Goal: Task Accomplishment & Management: Complete application form

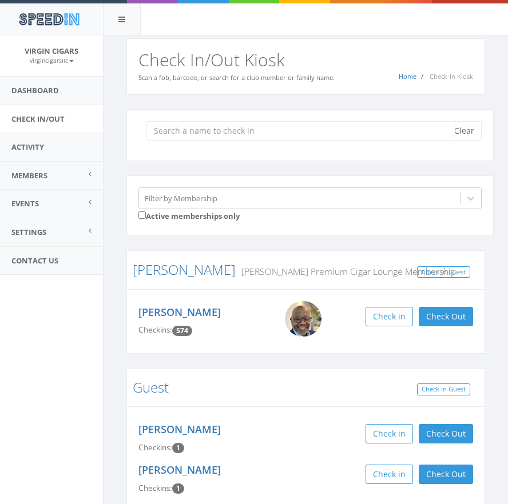
click at [308, 129] on input "search" at bounding box center [300, 130] width 309 height 19
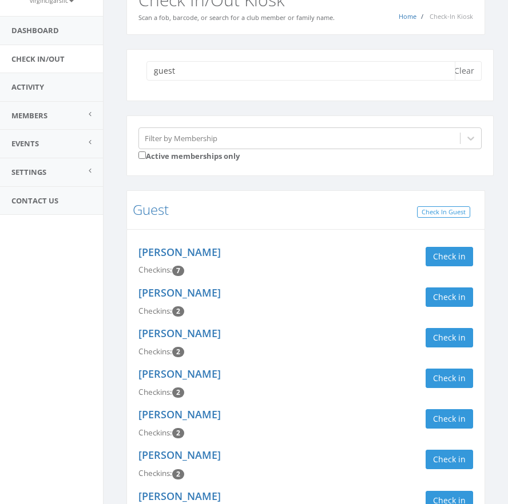
scroll to position [62, 0]
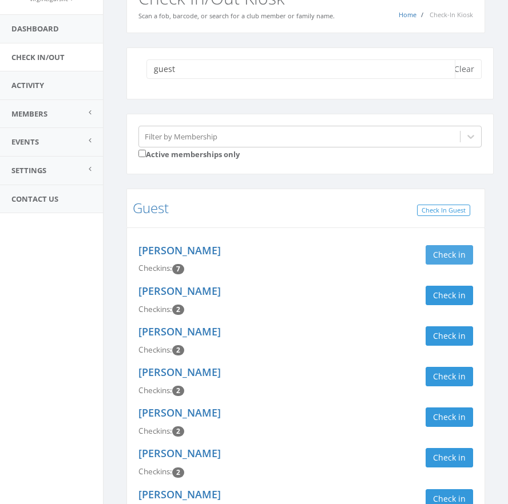
type input "guest"
click at [452, 253] on button "Check in" at bounding box center [448, 254] width 47 height 19
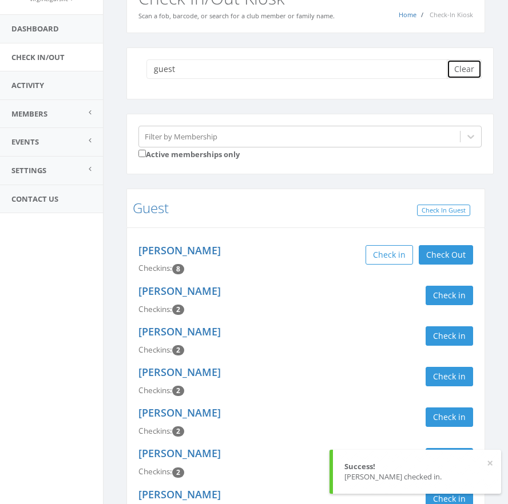
click at [471, 74] on button "Clear" at bounding box center [463, 68] width 35 height 19
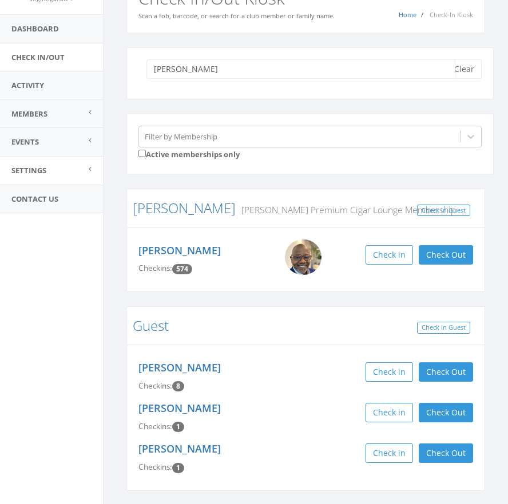
scroll to position [1, 0]
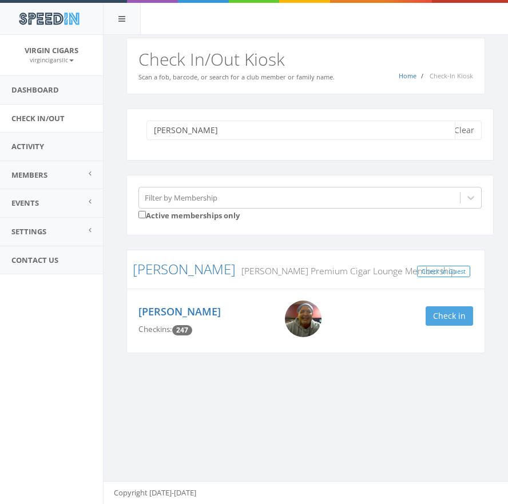
type input "keith"
click at [453, 322] on button "Check in" at bounding box center [448, 315] width 47 height 19
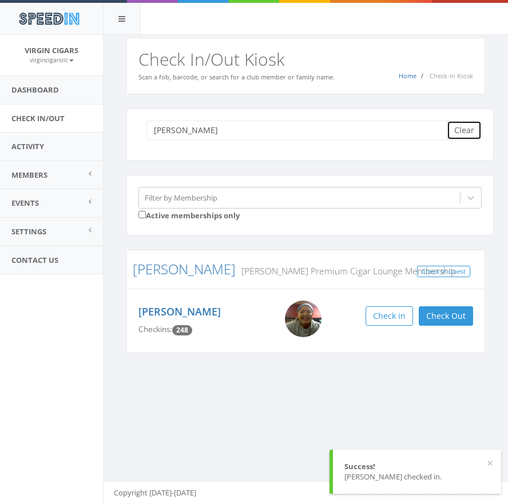
click at [476, 130] on button "Clear" at bounding box center [463, 130] width 35 height 19
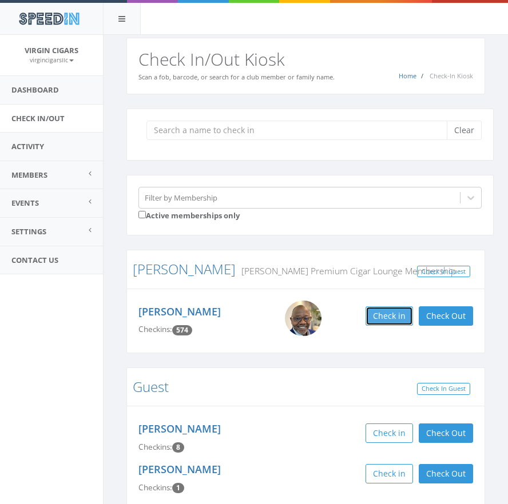
click at [393, 316] on button "Check in" at bounding box center [388, 315] width 47 height 19
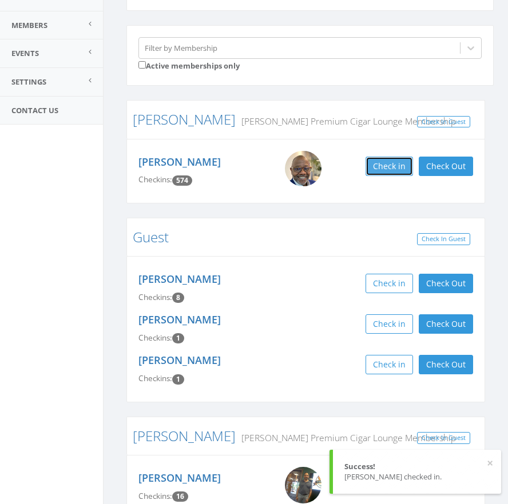
scroll to position [93, 0]
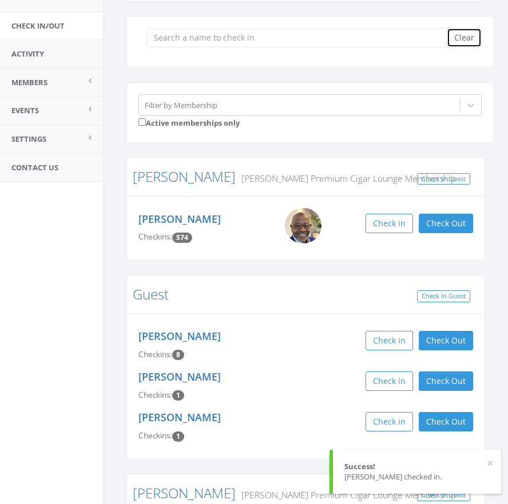
click at [472, 39] on button "Clear" at bounding box center [463, 37] width 35 height 19
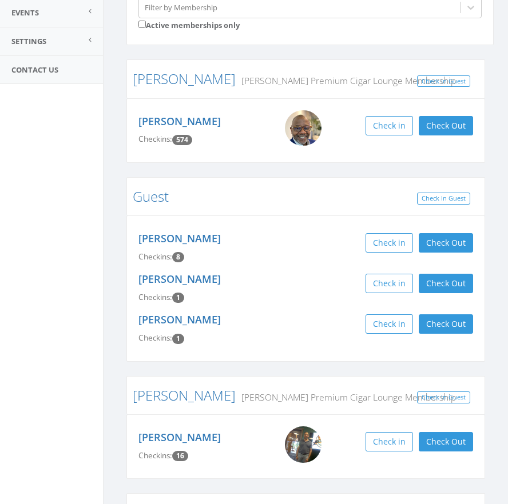
scroll to position [0, 0]
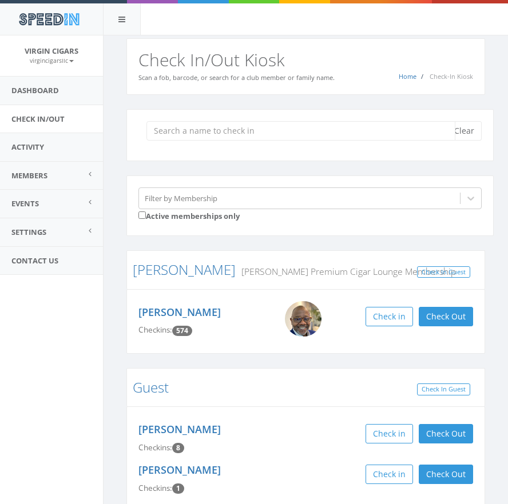
click at [320, 129] on input "search" at bounding box center [300, 130] width 309 height 19
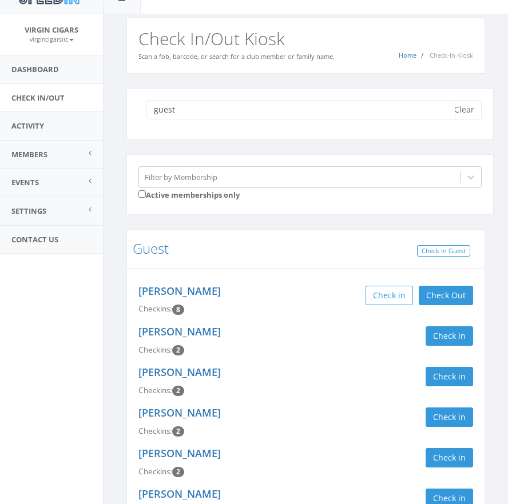
scroll to position [21, 0]
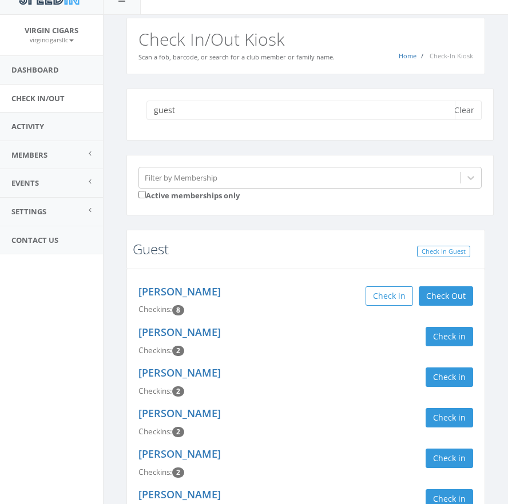
type input "guest"
click at [157, 249] on link "Guest" at bounding box center [151, 249] width 36 height 19
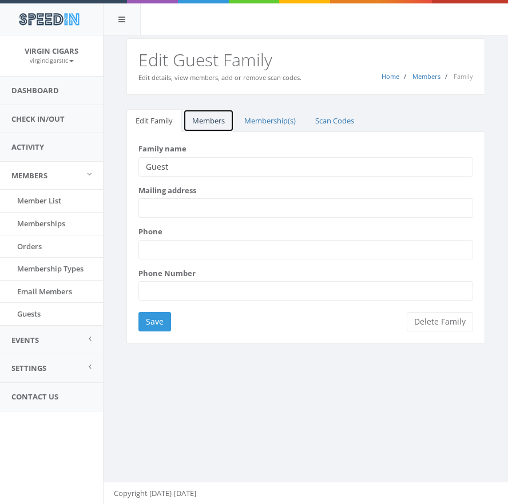
click at [214, 118] on link "Members" at bounding box center [208, 120] width 51 height 23
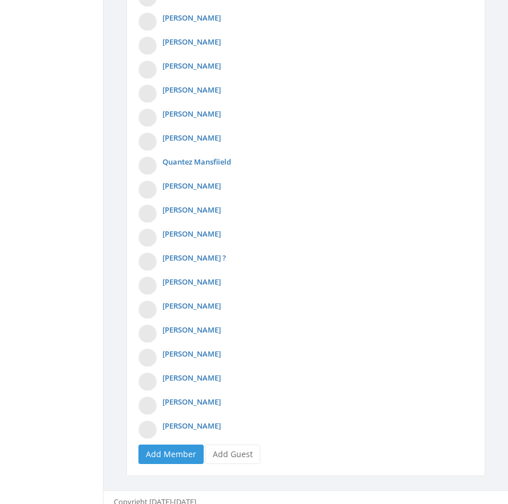
scroll to position [691, 0]
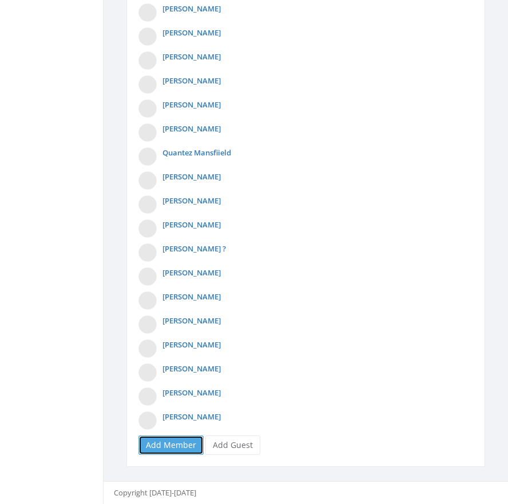
click at [189, 447] on link "Add Member" at bounding box center [170, 445] width 65 height 19
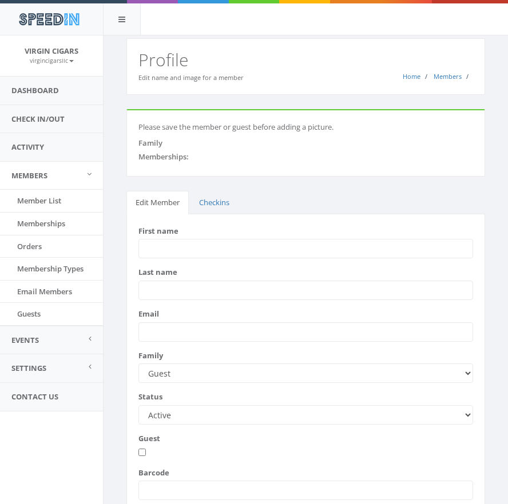
click at [250, 246] on input "First name" at bounding box center [305, 248] width 334 height 19
type input "Sherrod"
type input "Banks"
click at [265, 333] on input "Email" at bounding box center [305, 331] width 334 height 19
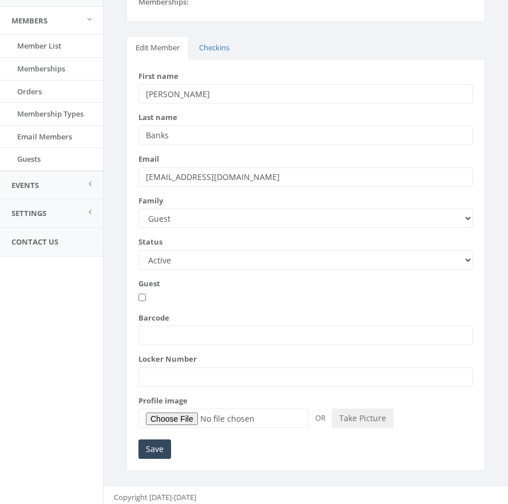
scroll to position [159, 0]
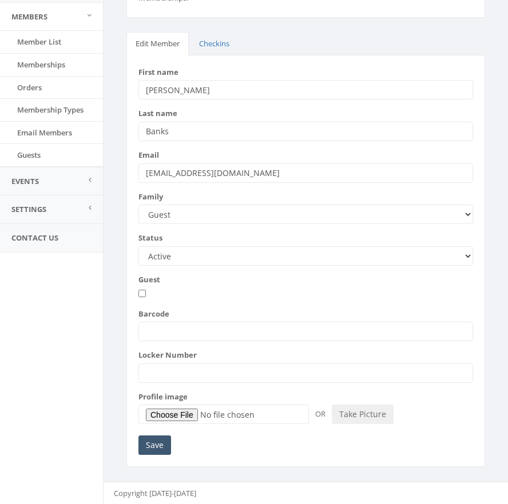
type input "sbanks@bankslawfirm.com"
click at [154, 446] on input "Save" at bounding box center [154, 445] width 33 height 19
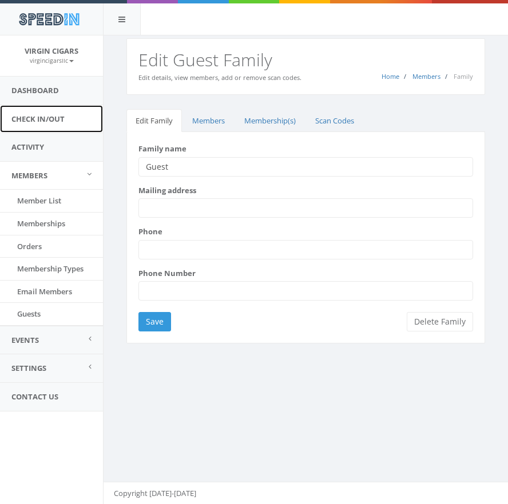
click at [65, 122] on link "Check In/Out" at bounding box center [51, 119] width 103 height 28
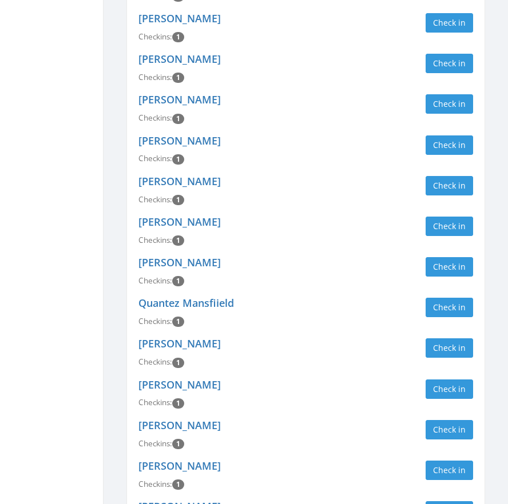
scroll to position [1529, 0]
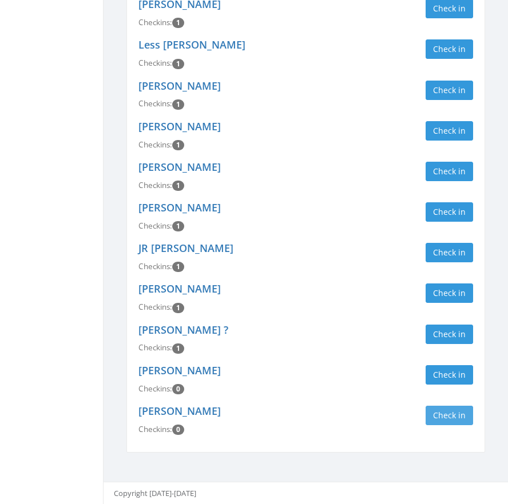
type input "guest"
click at [460, 417] on button "Check in" at bounding box center [448, 415] width 47 height 19
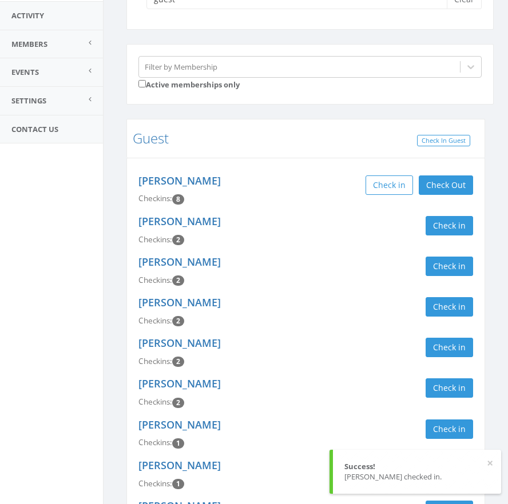
scroll to position [0, 0]
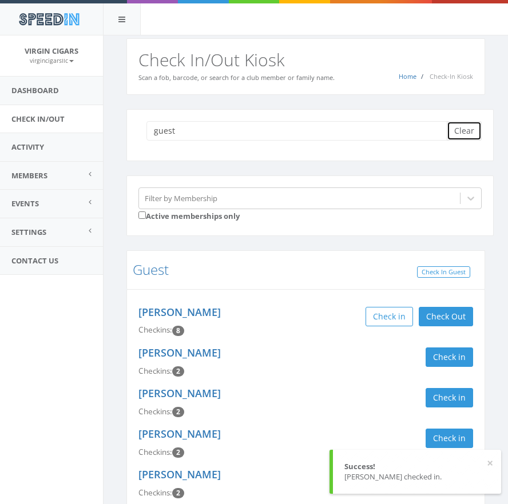
click at [473, 129] on button "Clear" at bounding box center [463, 130] width 35 height 19
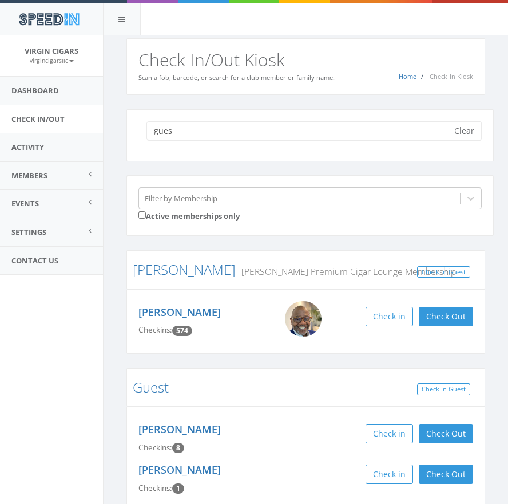
type input "guest"
